Goal: Task Accomplishment & Management: Use online tool/utility

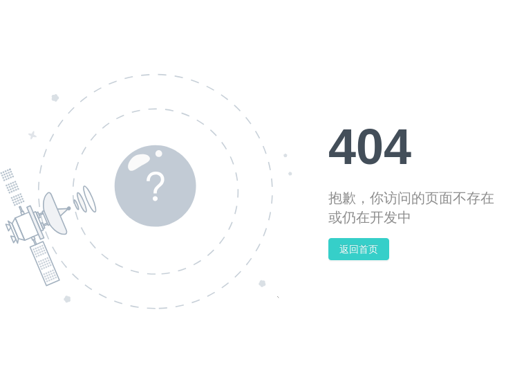
click at [356, 246] on button "返回首页" at bounding box center [359, 249] width 61 height 22
click at [358, 260] on div "404 抱歉，你访问的页面不存在或仍在开发中 返回首页" at bounding box center [253, 191] width 506 height 382
click at [360, 250] on button "返回首页" at bounding box center [359, 249] width 61 height 22
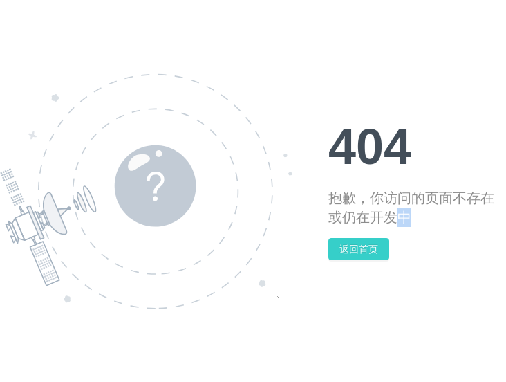
click at [360, 250] on button "返回首页" at bounding box center [359, 249] width 61 height 22
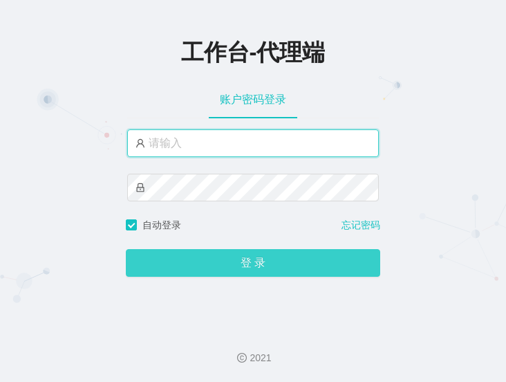
type input "ali"
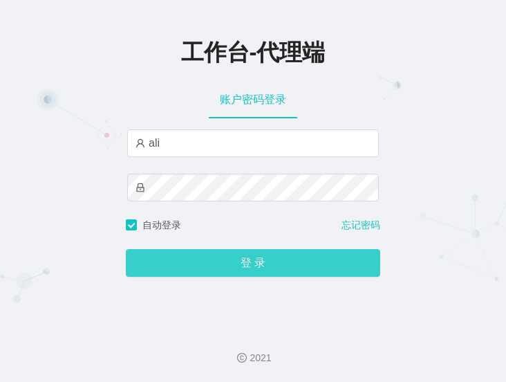
click at [196, 266] on button "登 录" at bounding box center [253, 263] width 255 height 28
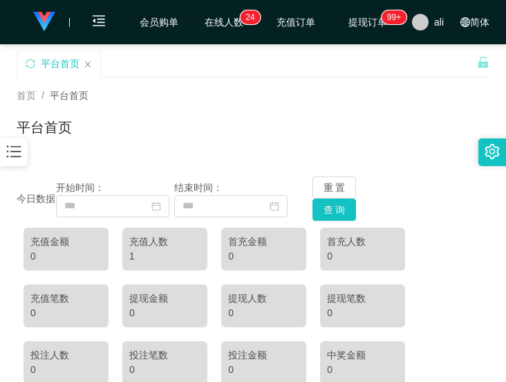
click at [28, 98] on span "首页" at bounding box center [26, 95] width 19 height 11
click at [17, 153] on icon "图标: bars" at bounding box center [14, 152] width 15 height 12
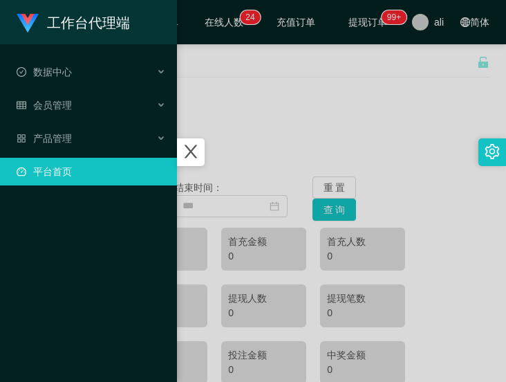
click at [194, 152] on icon "图标: close" at bounding box center [191, 152] width 18 height 18
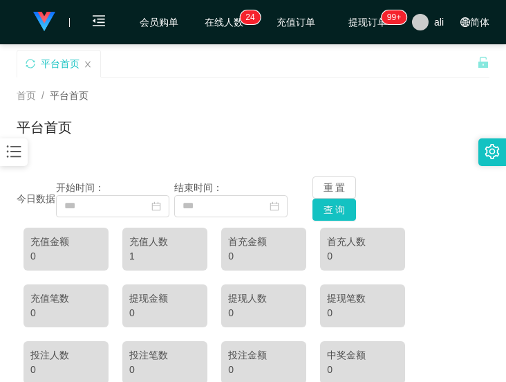
click at [11, 149] on icon "图标: bars" at bounding box center [14, 152] width 18 height 18
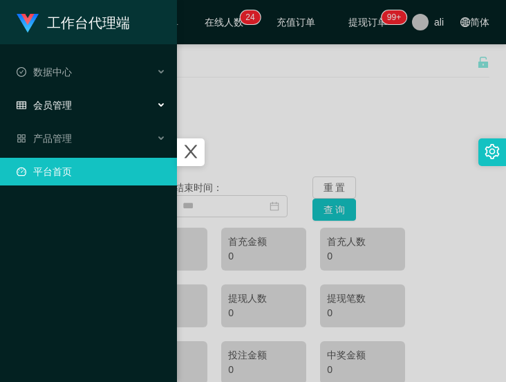
click at [59, 114] on div "会员管理" at bounding box center [88, 105] width 177 height 28
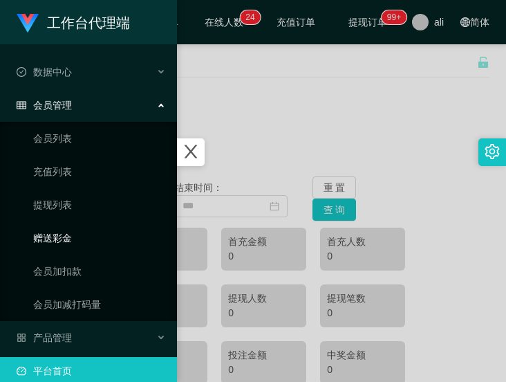
click at [49, 232] on link "赠送彩金" at bounding box center [99, 238] width 133 height 28
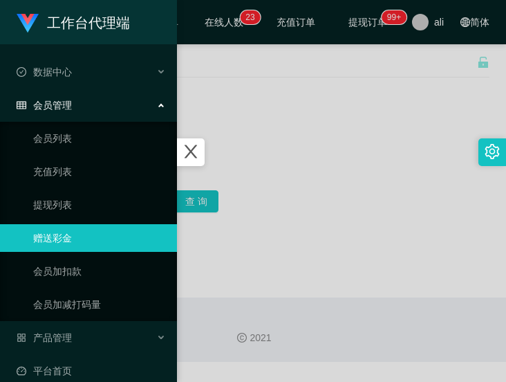
click at [200, 154] on icon "图标: close" at bounding box center [191, 152] width 18 height 18
